Goal: Information Seeking & Learning: Learn about a topic

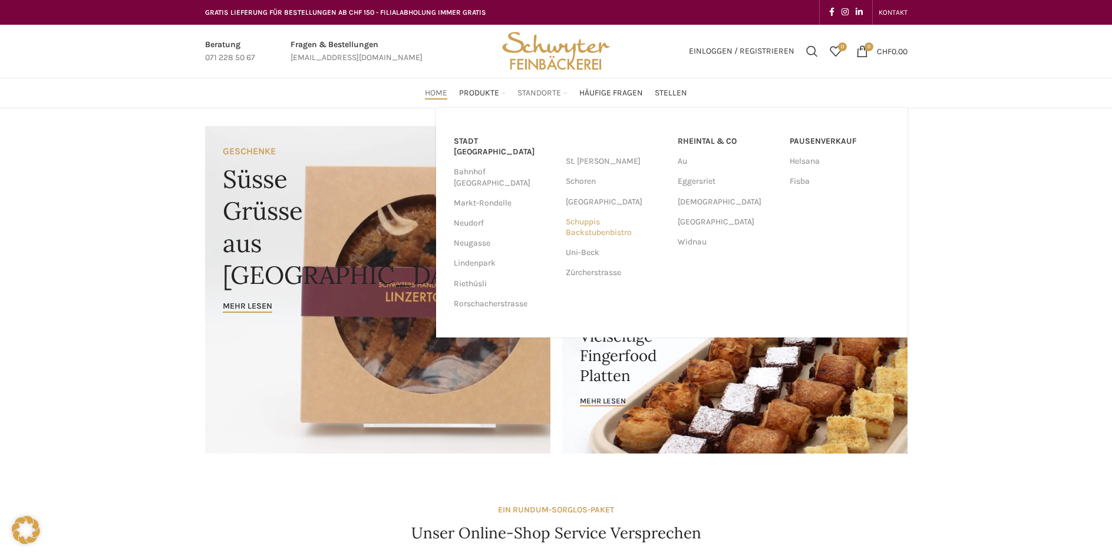
click at [599, 229] on link "Schuppis Backstubenbistro" at bounding box center [616, 227] width 100 height 31
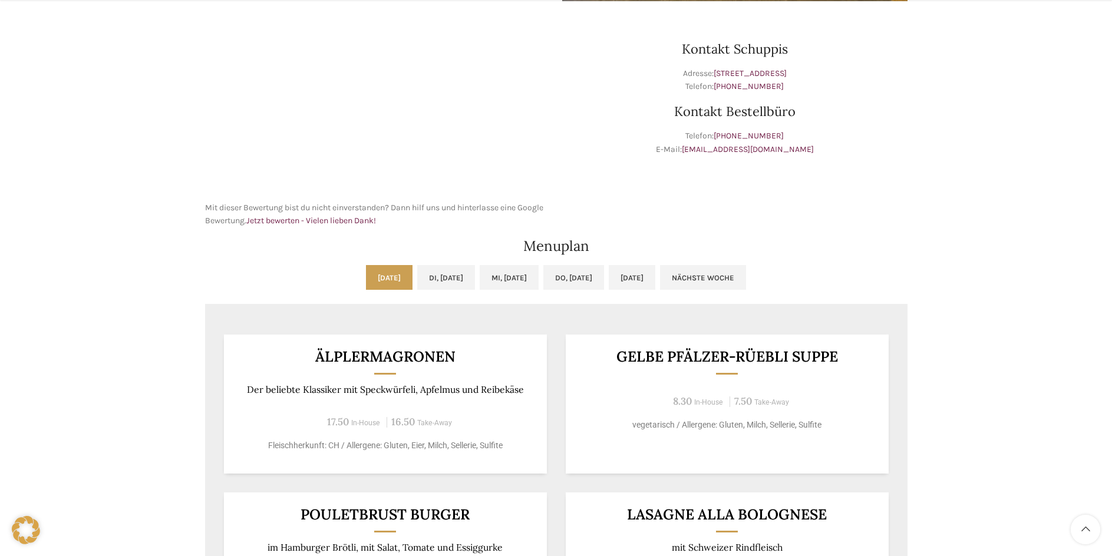
scroll to position [471, 0]
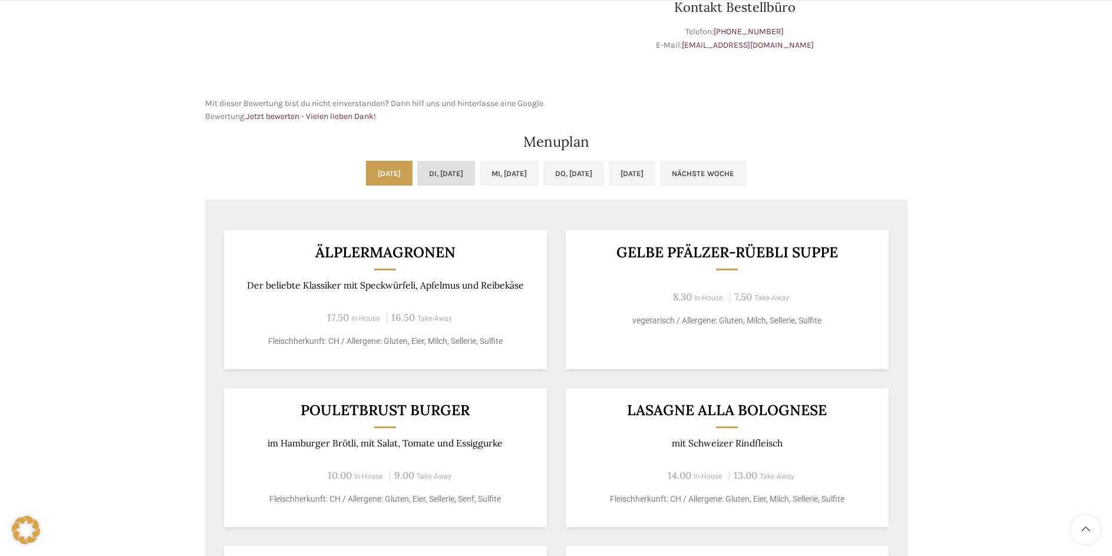
click at [442, 177] on link "Di, [DATE]" at bounding box center [446, 173] width 58 height 25
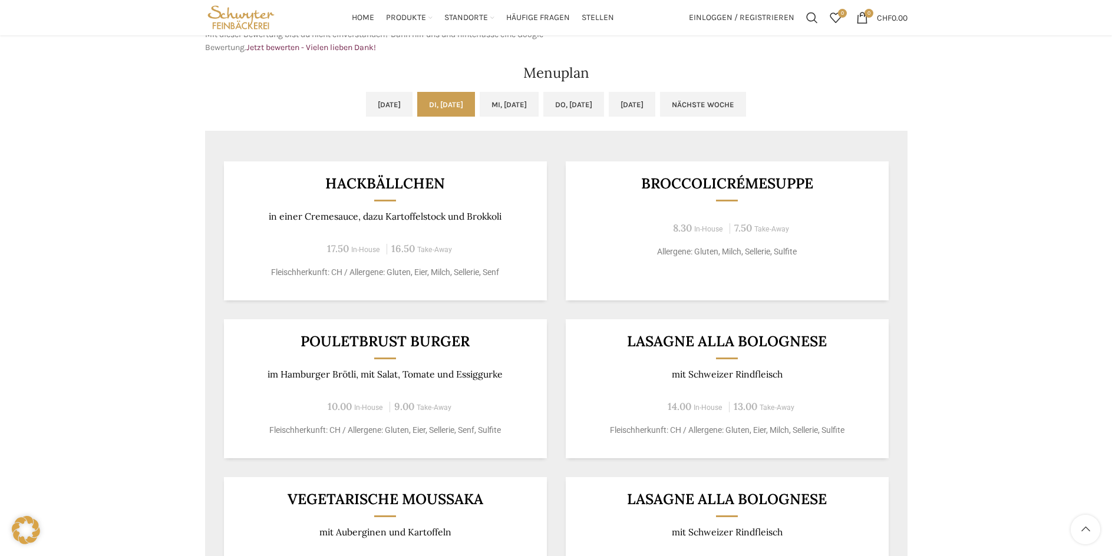
scroll to position [530, 0]
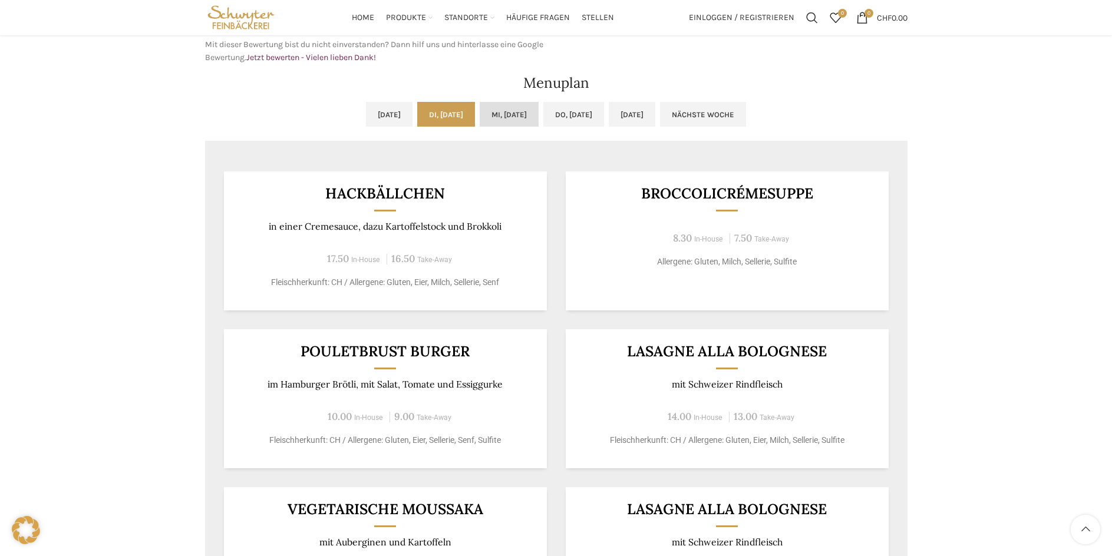
click at [503, 113] on link "Mi, [DATE]" at bounding box center [509, 114] width 59 height 25
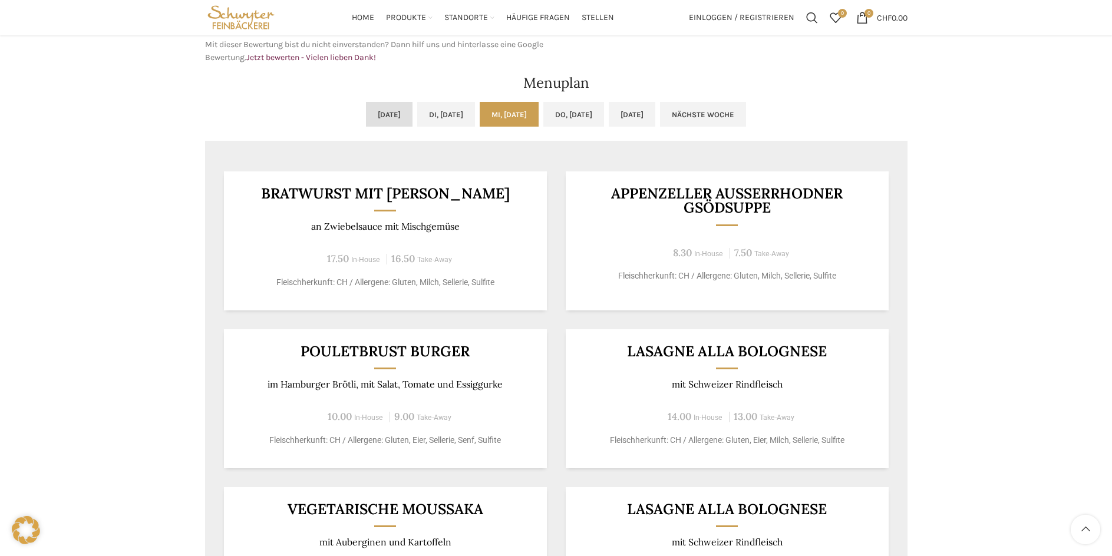
click at [366, 114] on link "[DATE]" at bounding box center [389, 114] width 47 height 25
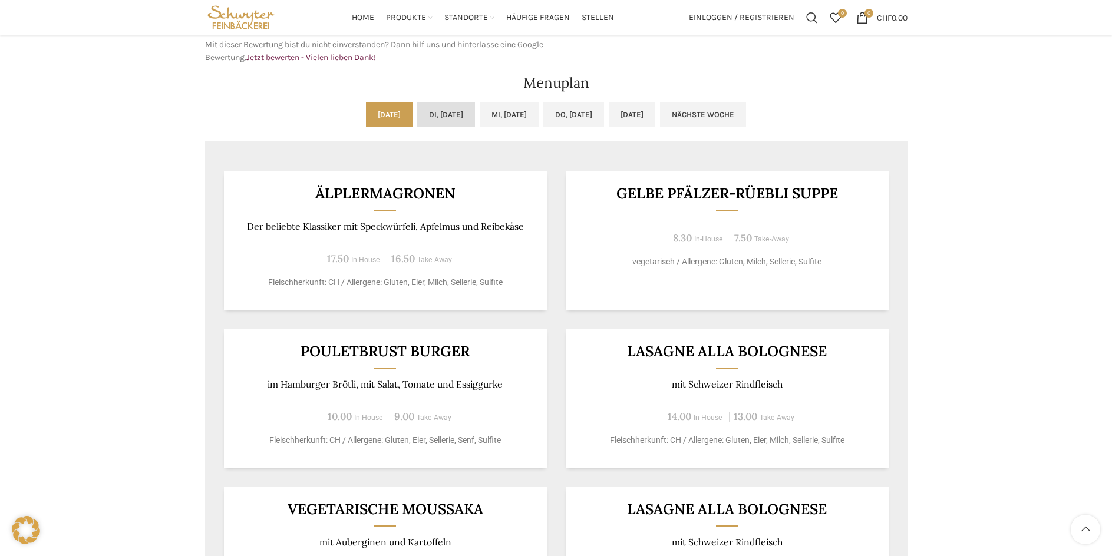
click at [434, 120] on link "Di, [DATE]" at bounding box center [446, 114] width 58 height 25
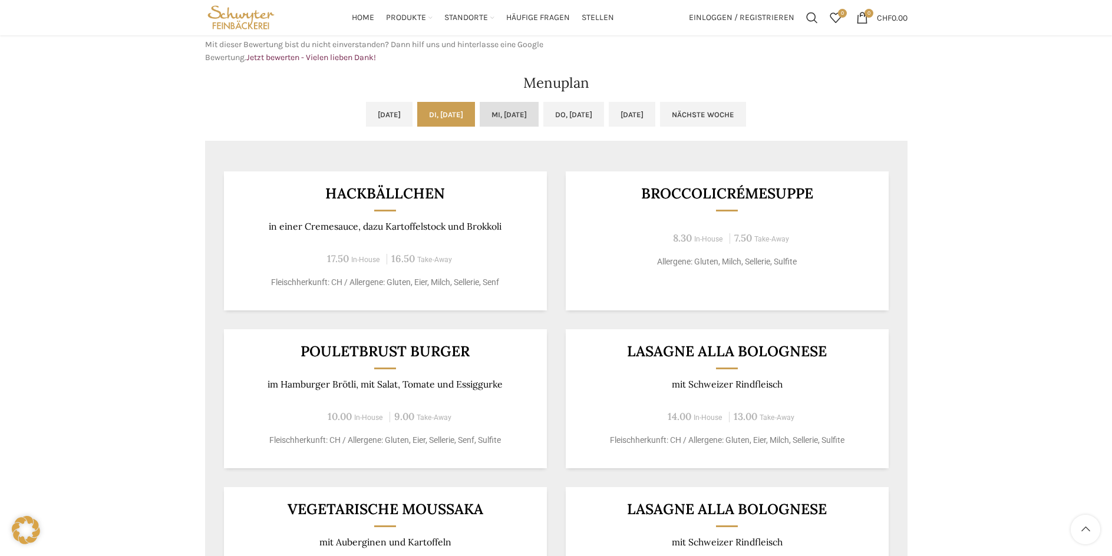
click at [501, 117] on link "Mi, [DATE]" at bounding box center [509, 114] width 59 height 25
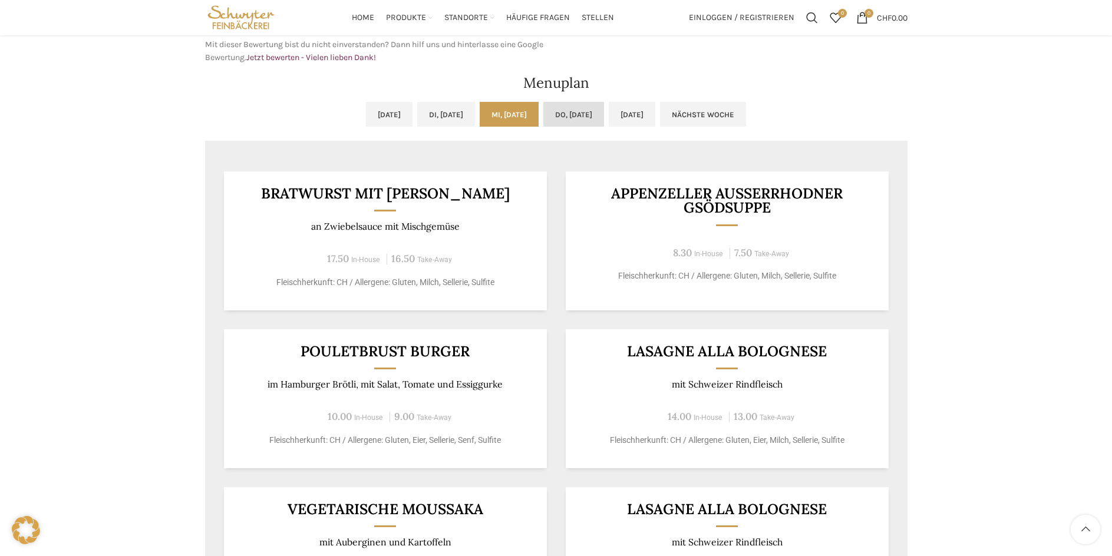
click at [586, 116] on link "Do, [DATE]" at bounding box center [573, 114] width 61 height 25
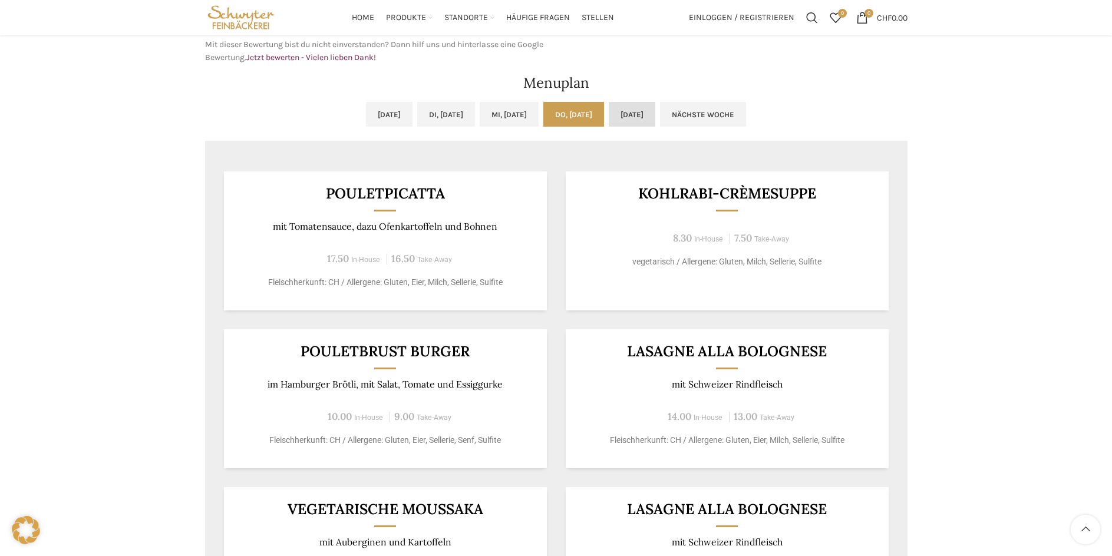
click at [655, 116] on link "[DATE]" at bounding box center [632, 114] width 47 height 25
